Goal: Task Accomplishment & Management: Manage account settings

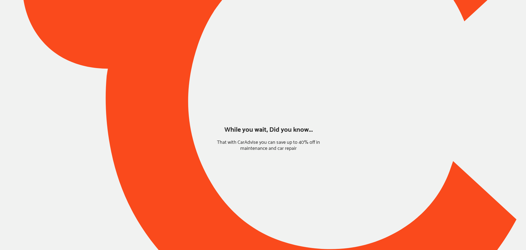
type input "*****"
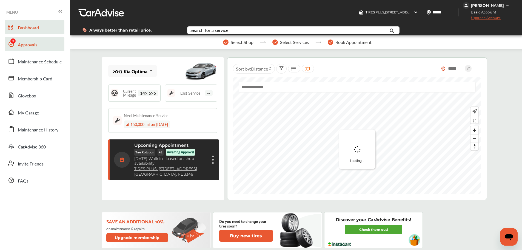
click at [30, 49] on link "Approvals" at bounding box center [34, 44] width 59 height 14
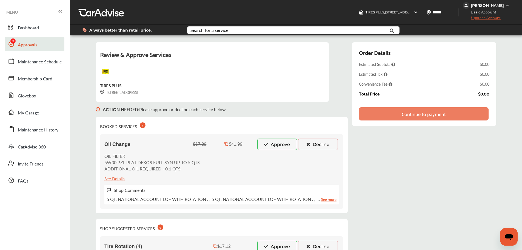
click at [274, 141] on button "Approve" at bounding box center [277, 144] width 40 height 12
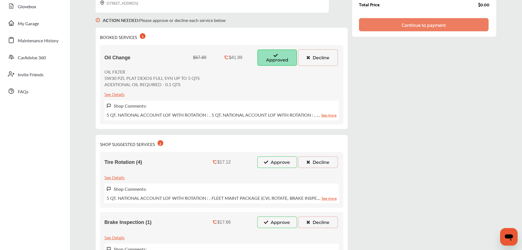
scroll to position [110, 0]
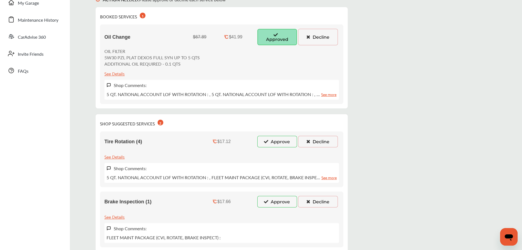
click at [274, 142] on button "Approve" at bounding box center [277, 142] width 40 height 12
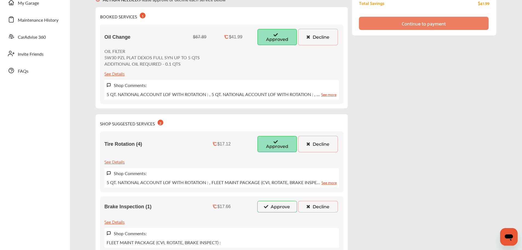
click at [263, 207] on button "Approve" at bounding box center [277, 207] width 40 height 12
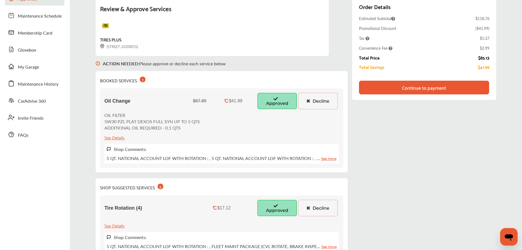
scroll to position [0, 0]
